Goal: Task Accomplishment & Management: Manage account settings

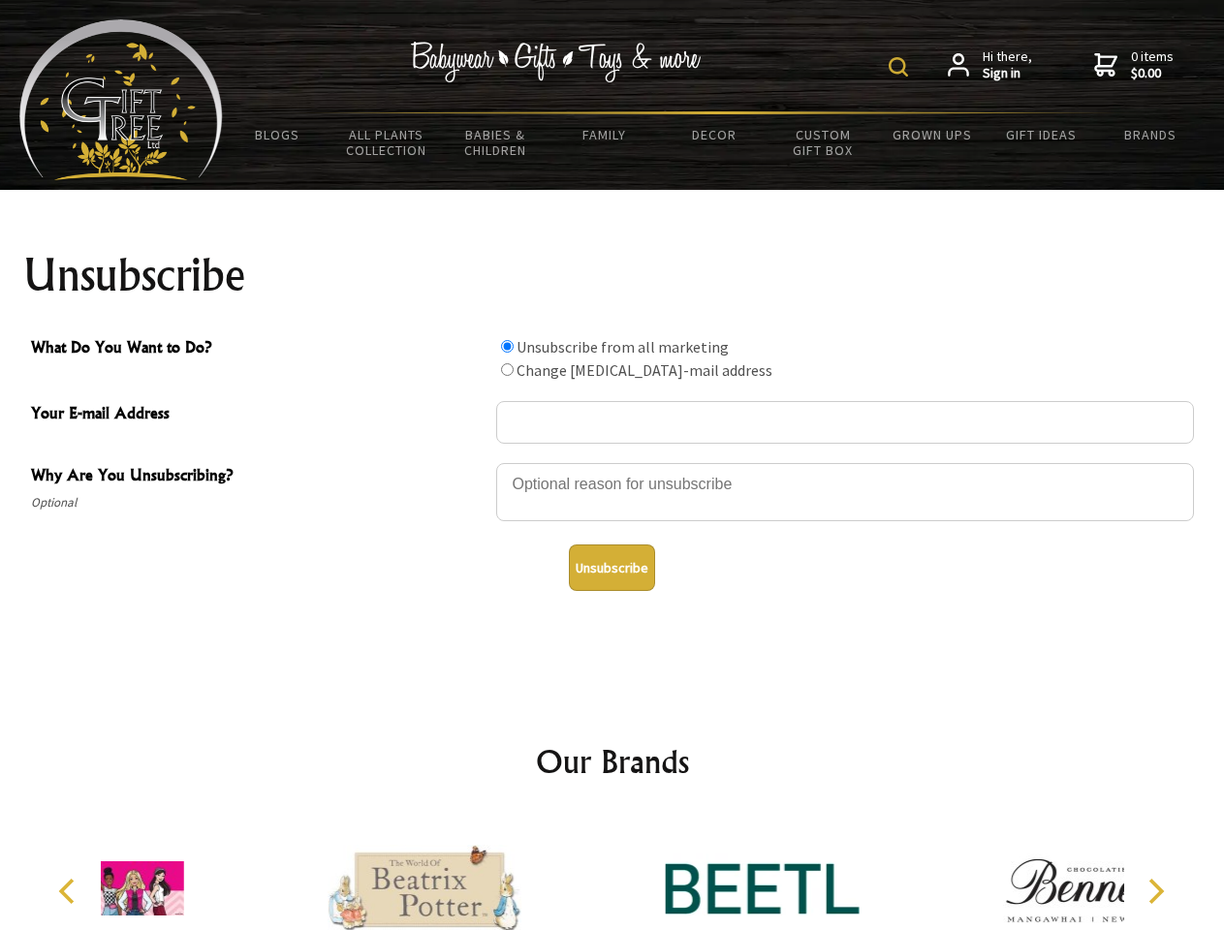
click at [901, 67] on img at bounding box center [898, 66] width 19 height 19
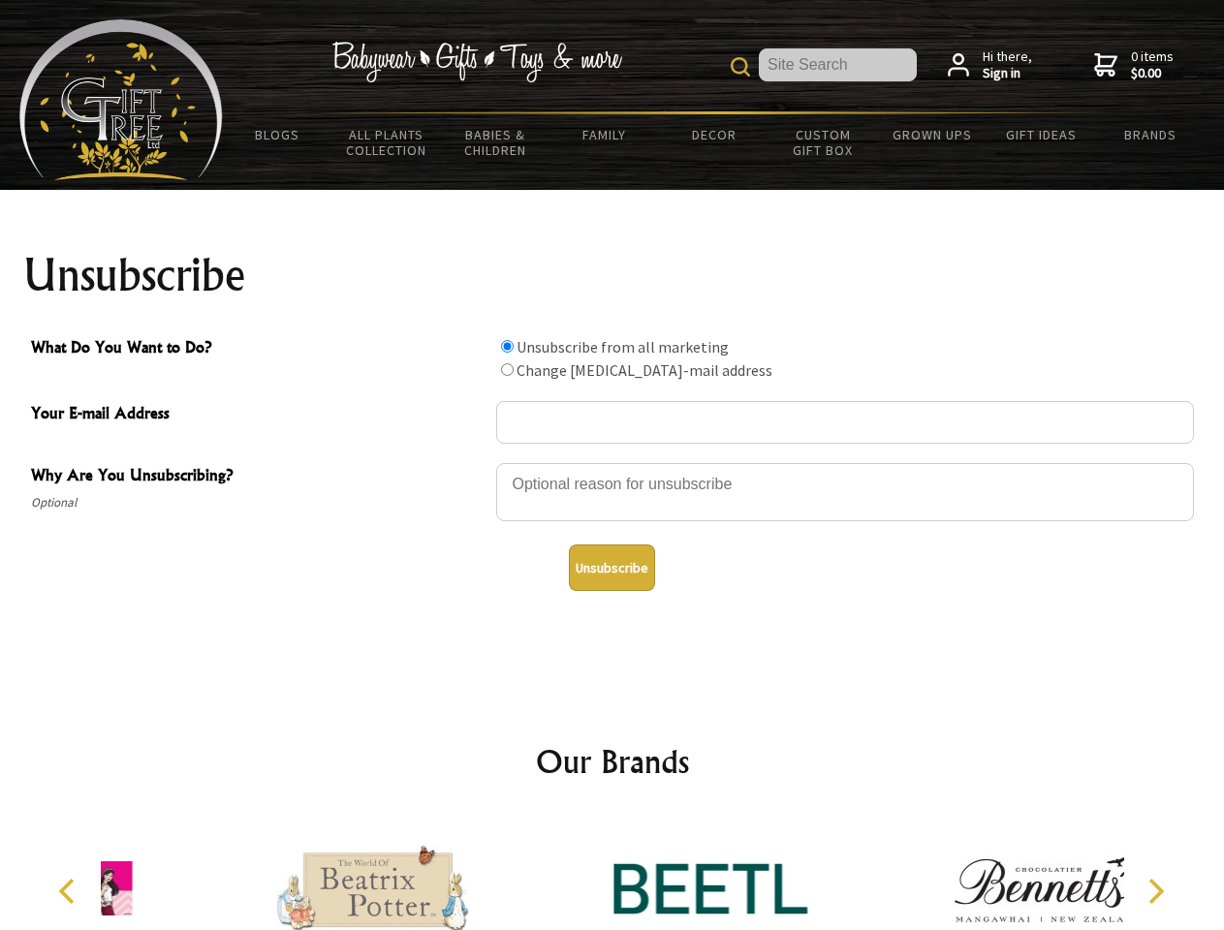
click at [612, 462] on div at bounding box center [845, 495] width 698 height 68
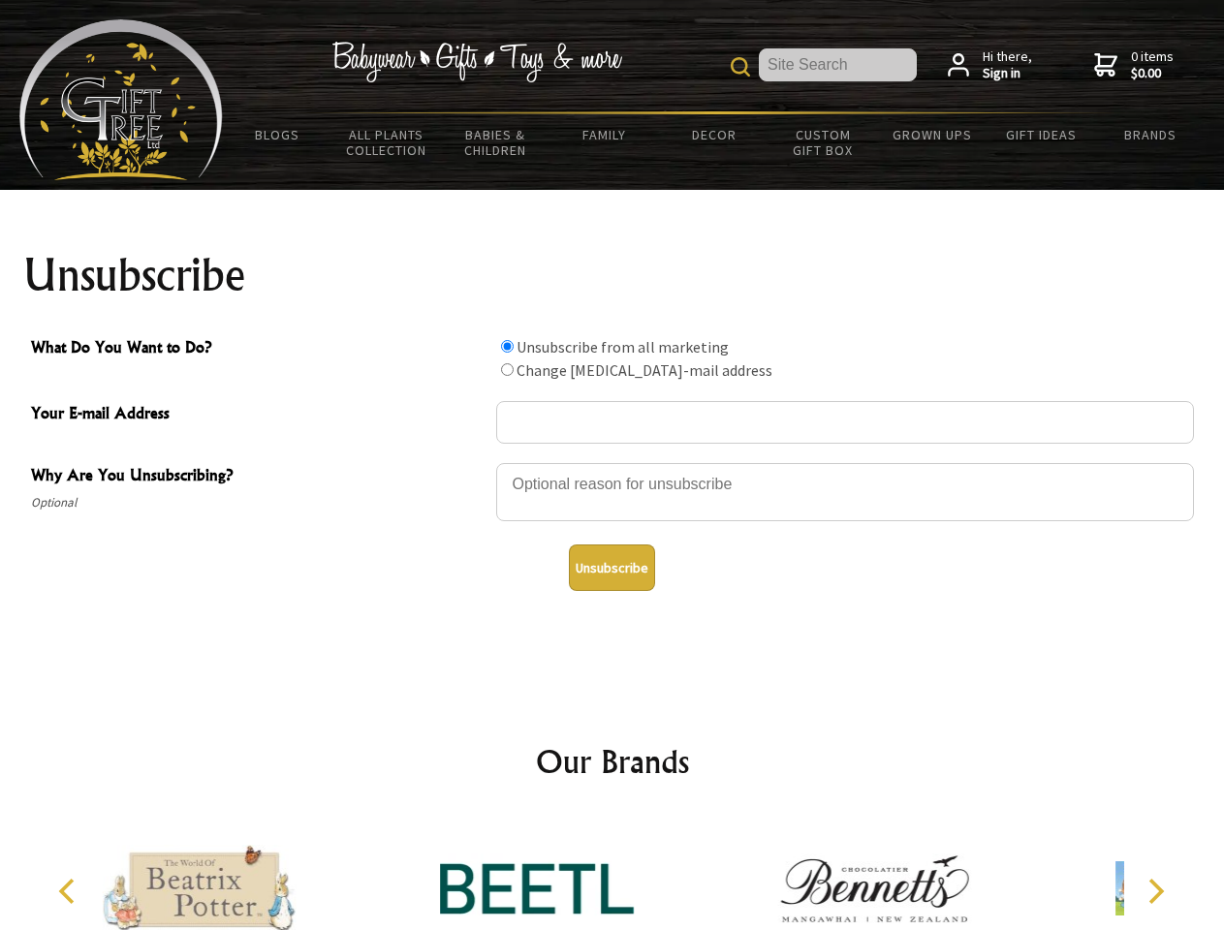
click at [507, 346] on input "What Do You Want to Do?" at bounding box center [507, 346] width 13 height 13
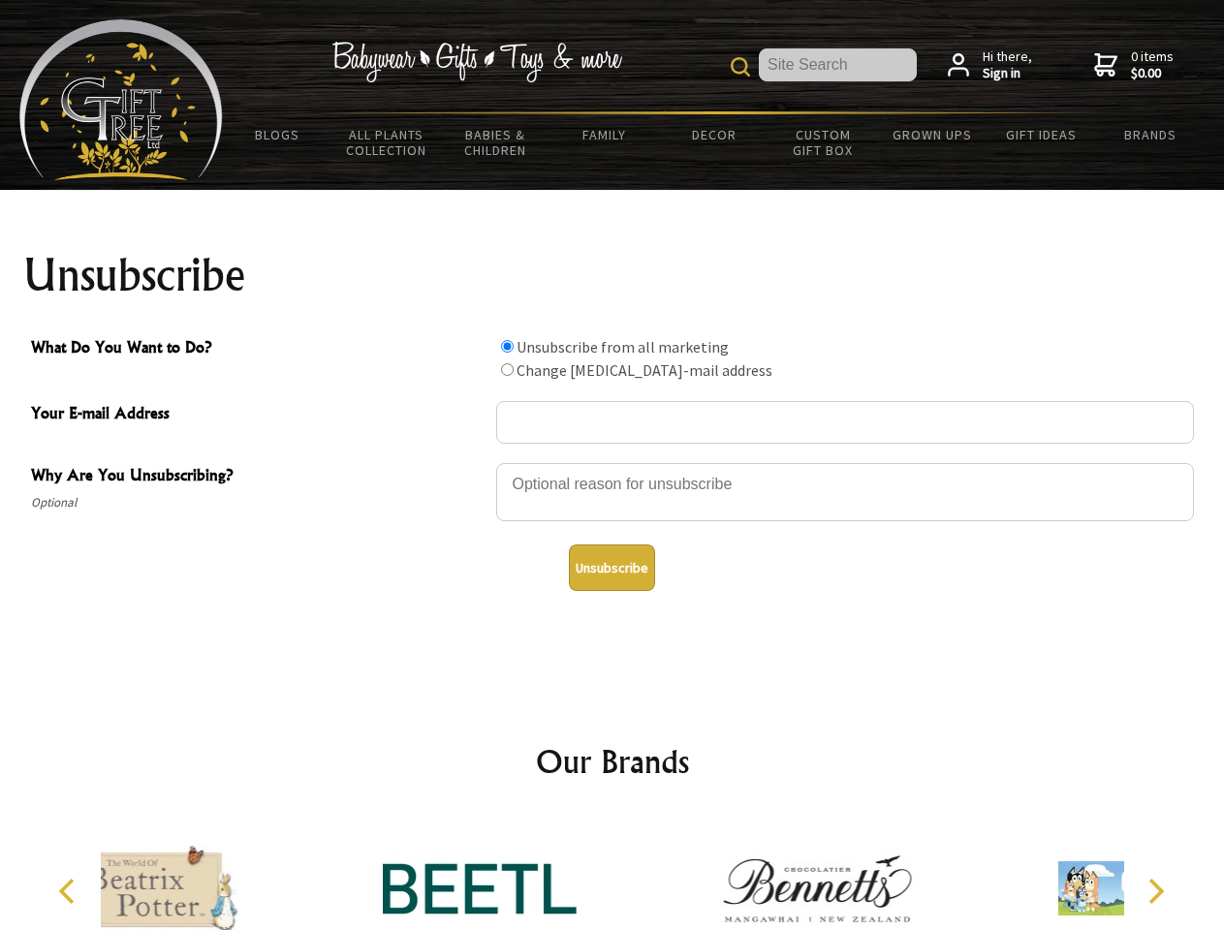
click at [507, 369] on input "What Do You Want to Do?" at bounding box center [507, 369] width 13 height 13
radio input "true"
click at [611, 568] on button "Unsubscribe" at bounding box center [612, 568] width 86 height 47
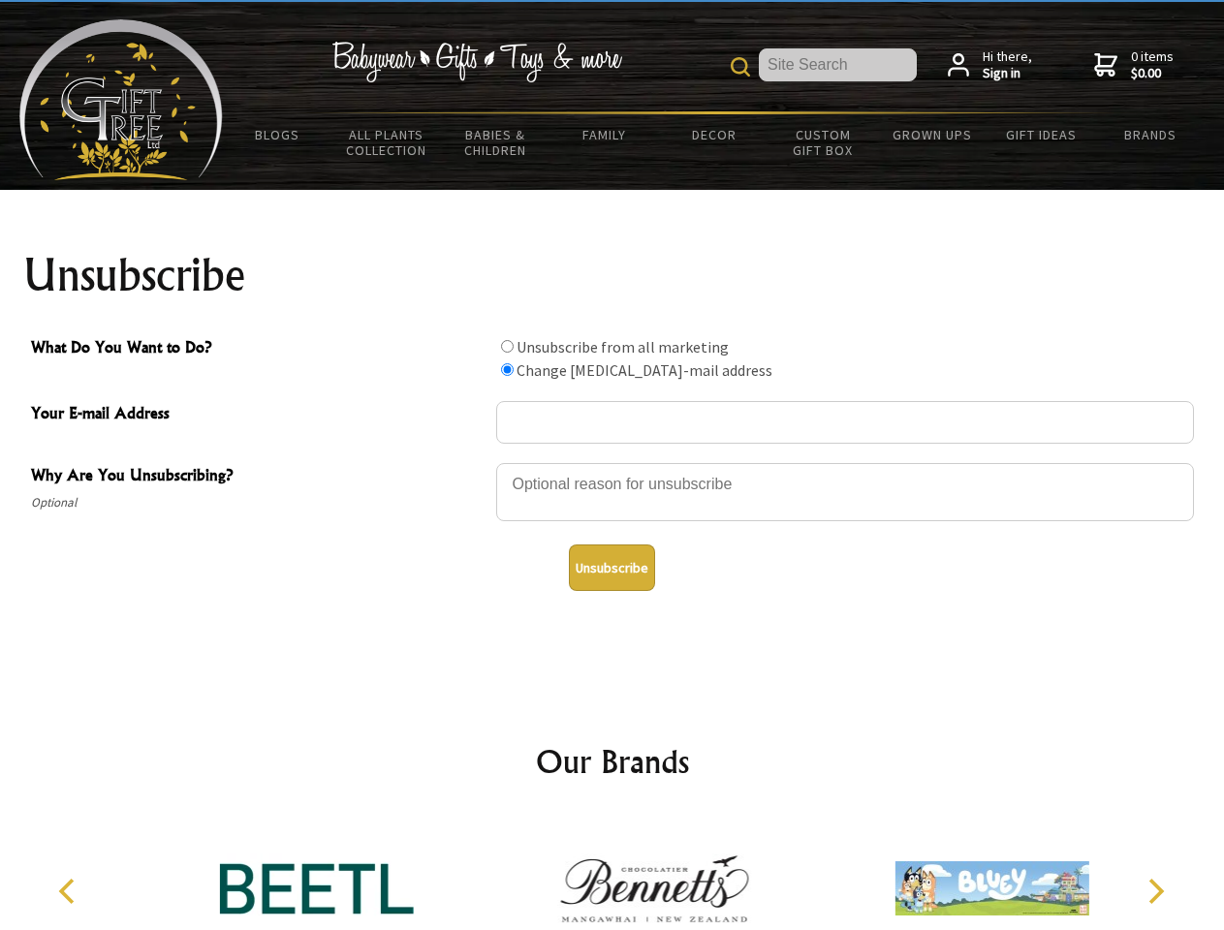
click at [612, 873] on img at bounding box center [654, 888] width 194 height 145
click at [70, 891] on icon "Previous" at bounding box center [68, 891] width 25 height 25
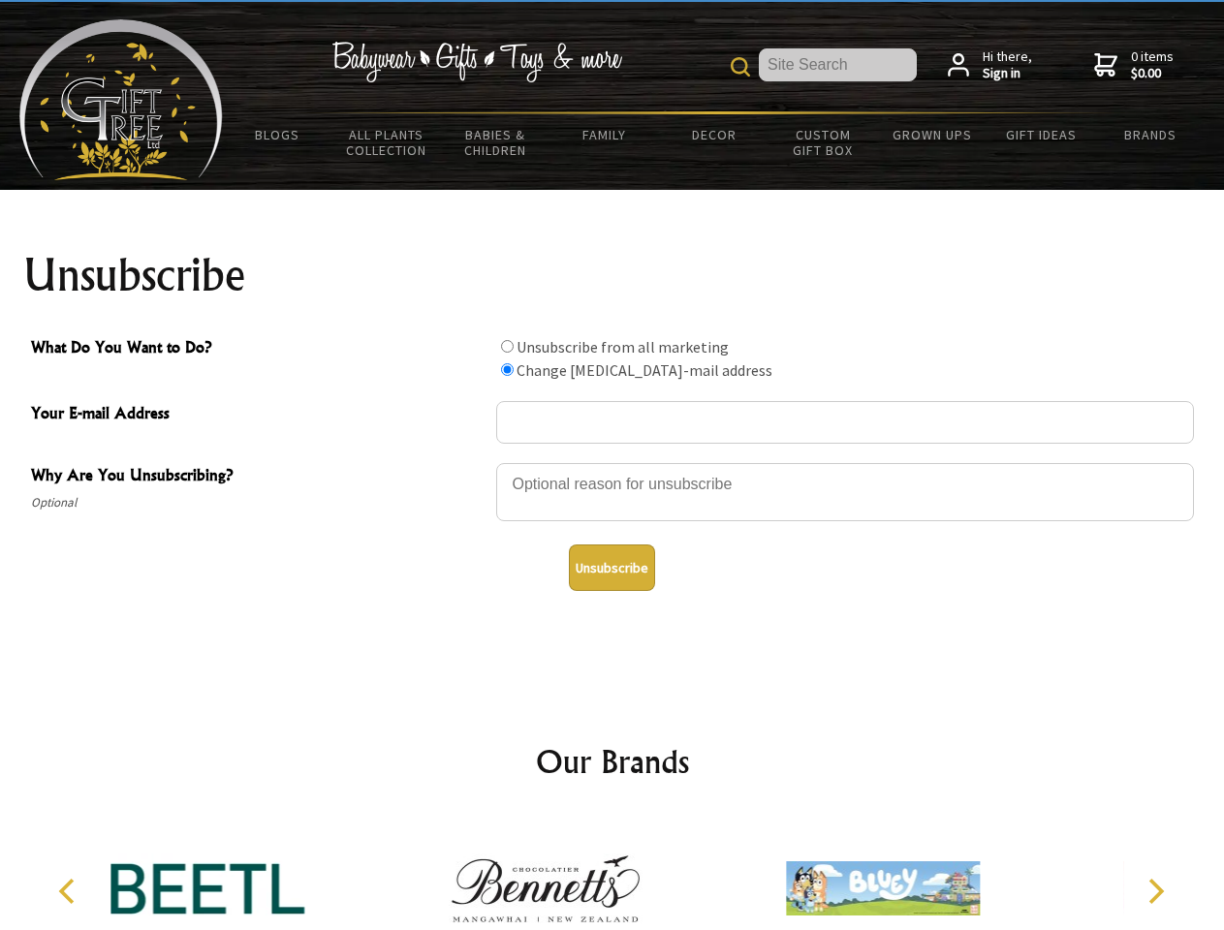
click at [1155, 891] on icon "Next" at bounding box center [1153, 891] width 25 height 25
